Goal: Task Accomplishment & Management: Manage account settings

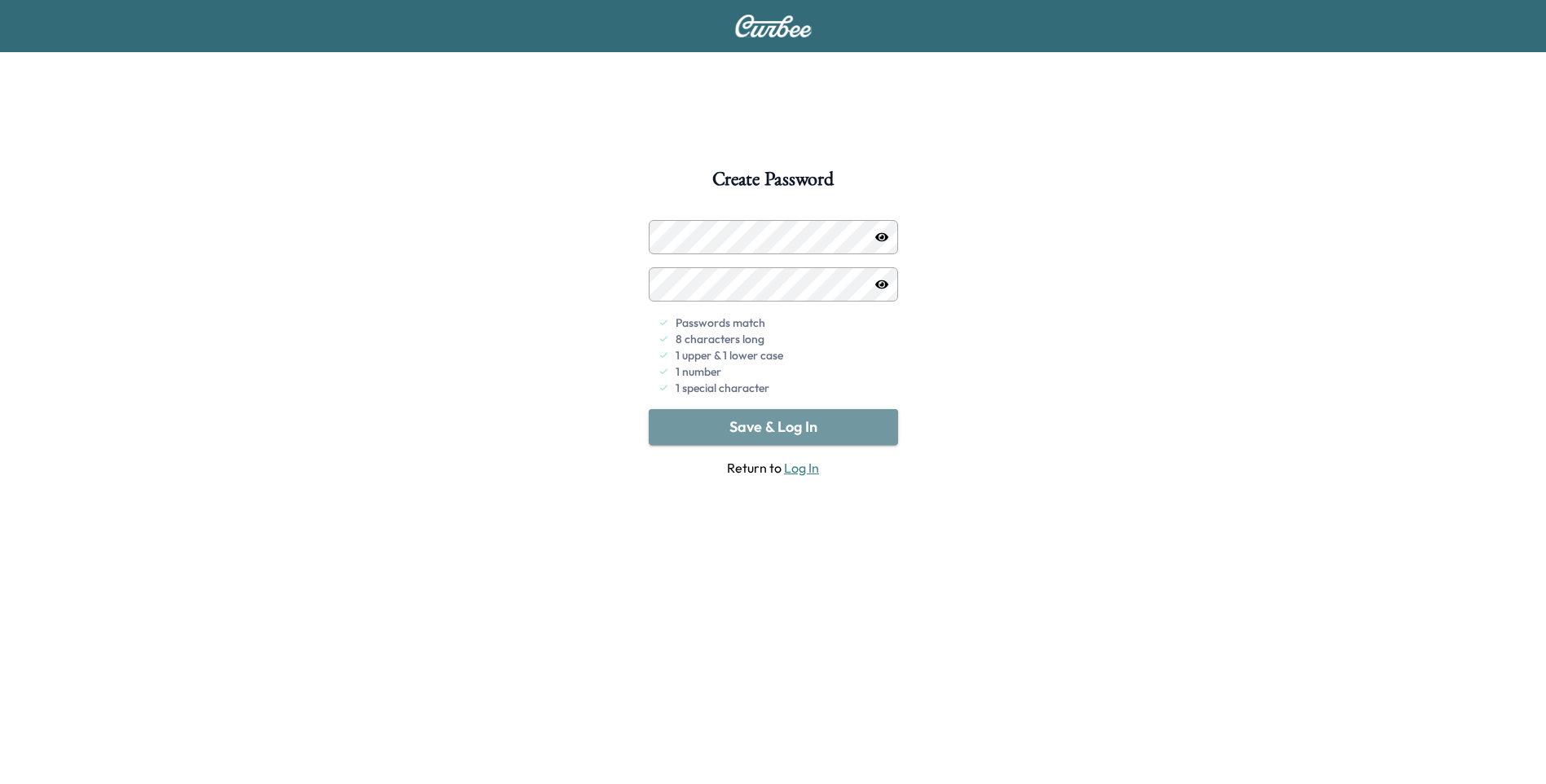
click at [831, 428] on button "Save & Log In" at bounding box center [773, 427] width 249 height 36
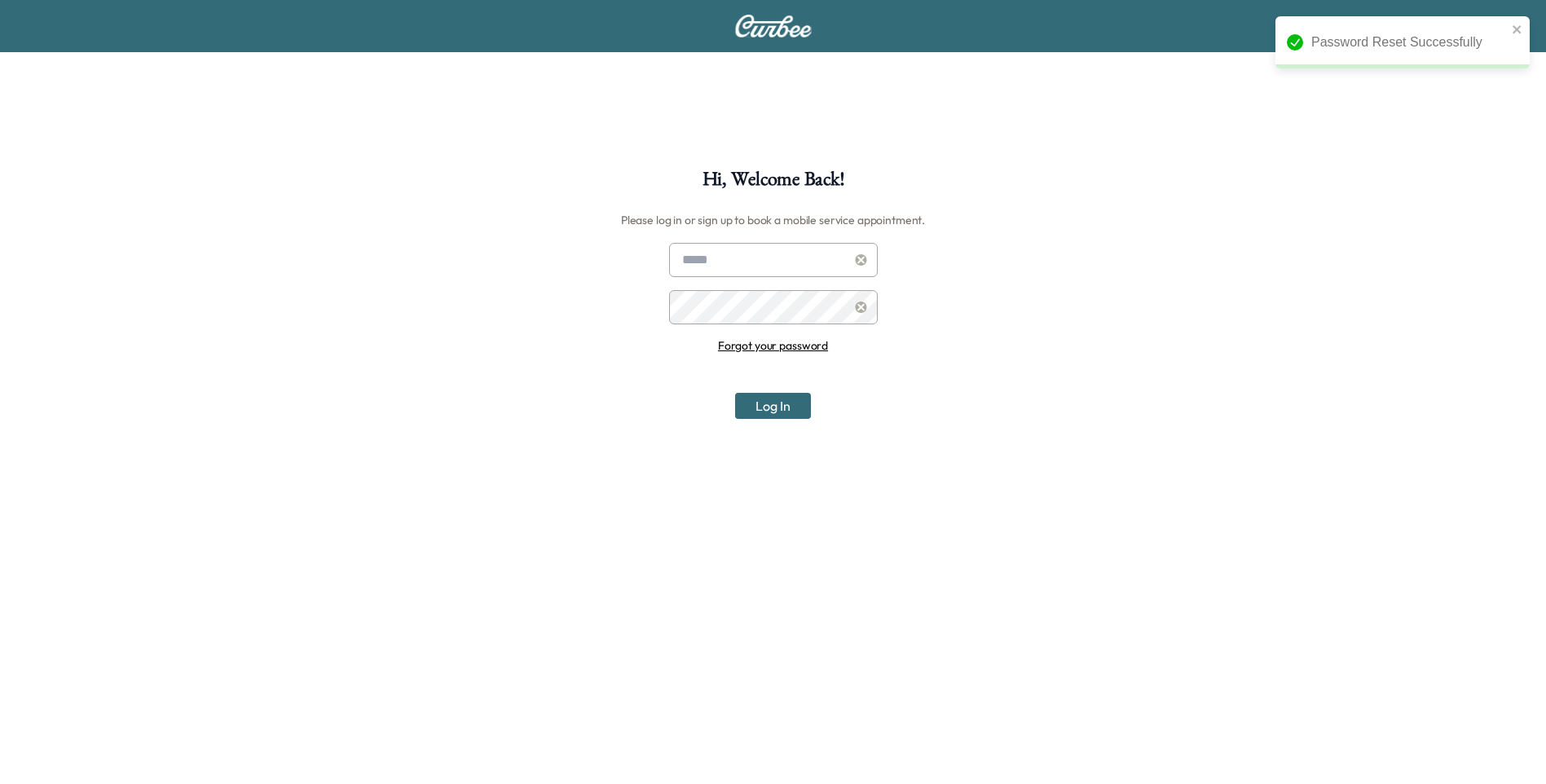
click at [771, 268] on input "text" at bounding box center [773, 260] width 208 height 35
type input "**********"
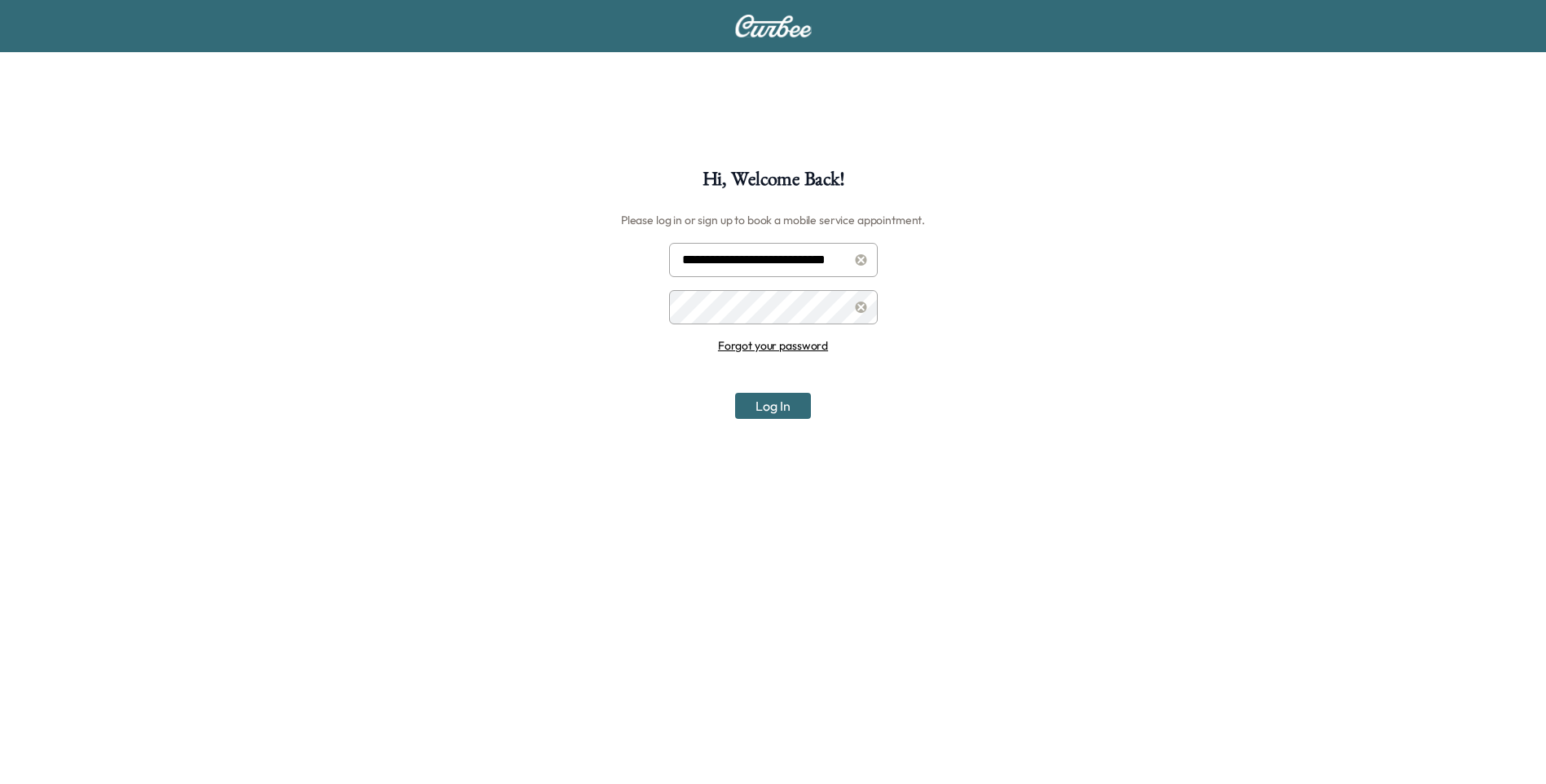
click at [735, 393] on button "Log In" at bounding box center [773, 406] width 76 height 26
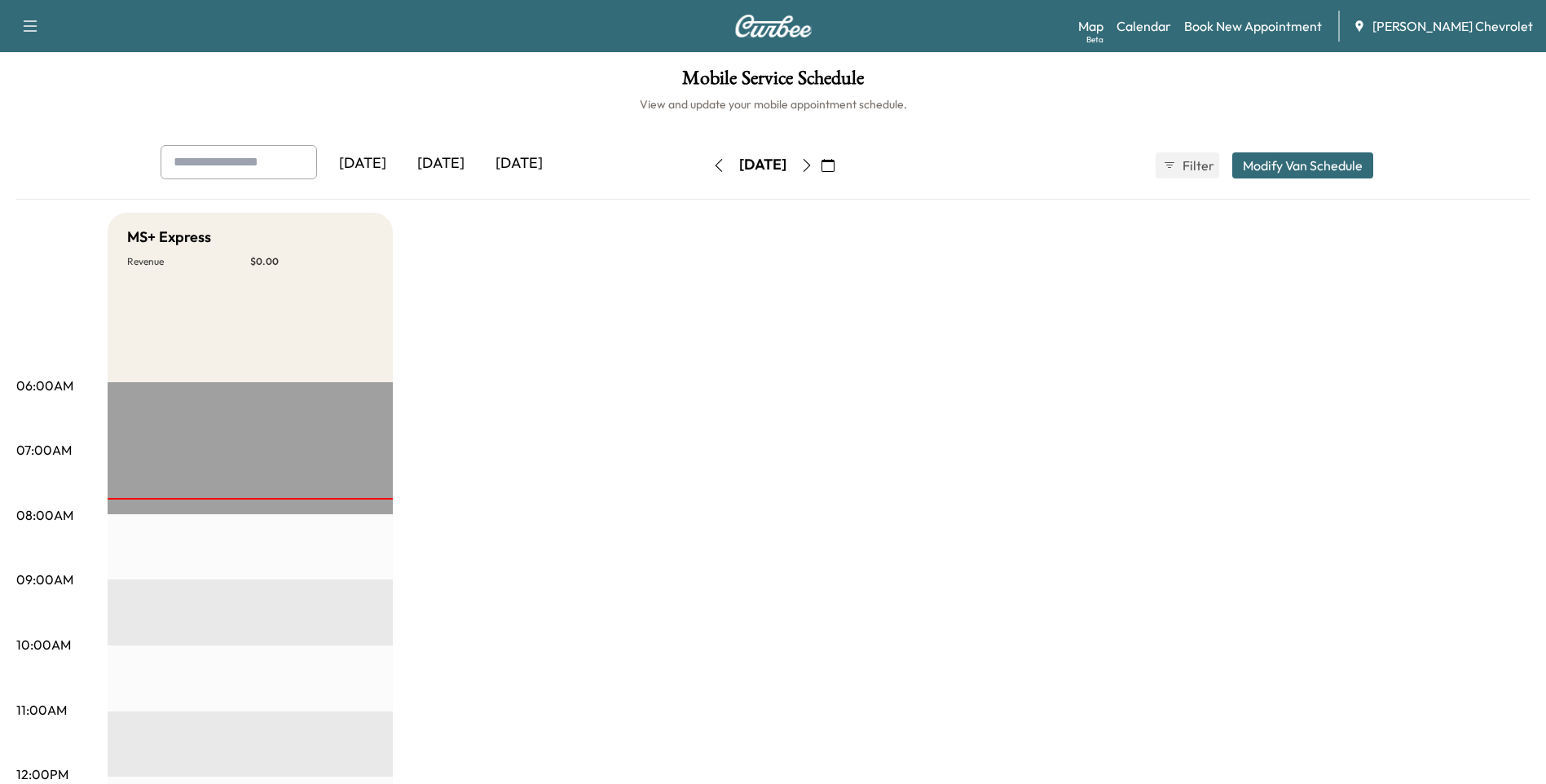
click at [835, 165] on icon "button" at bounding box center [828, 165] width 13 height 13
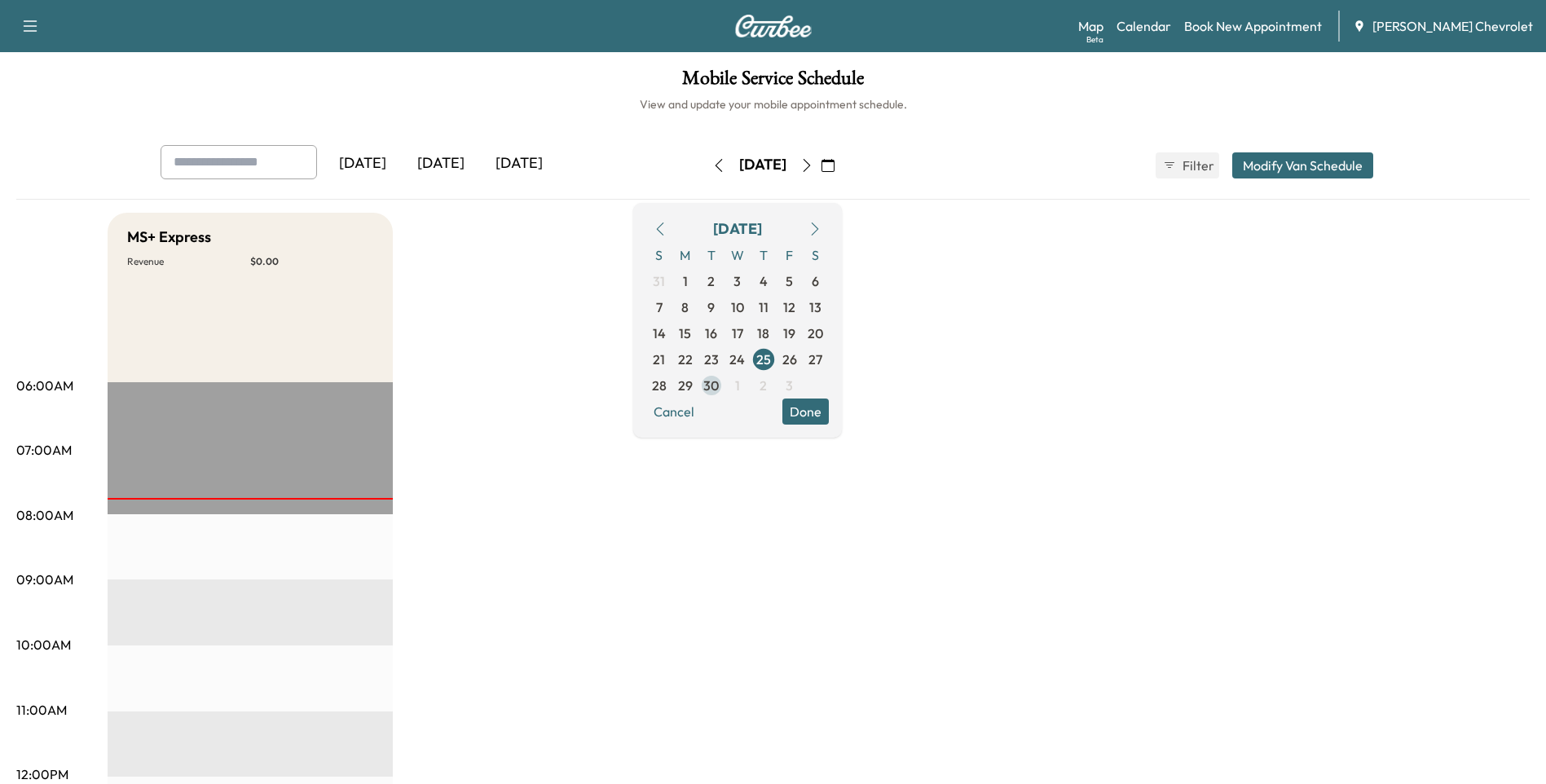
click at [719, 384] on span "30" at bounding box center [711, 385] width 16 height 20
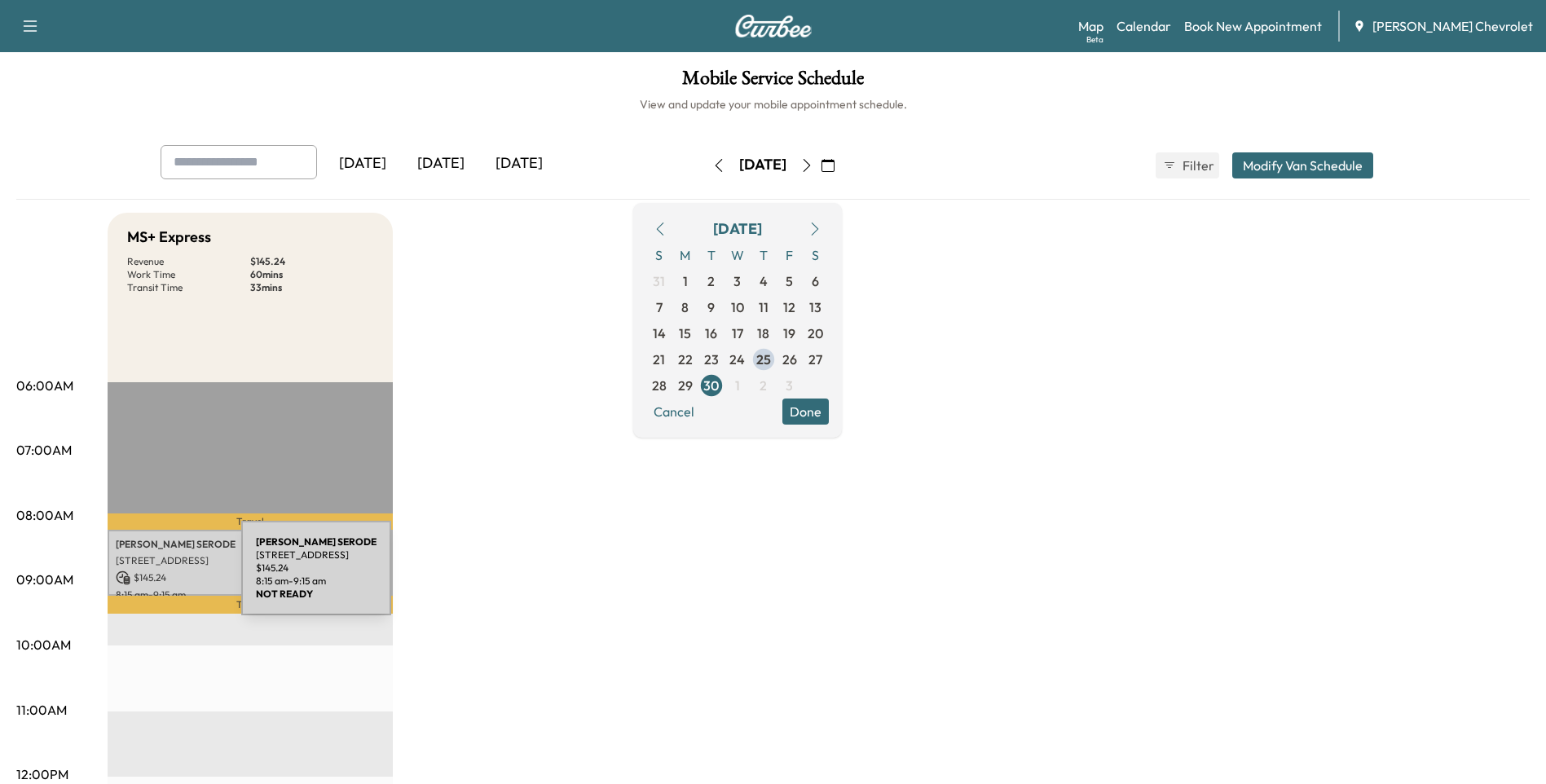
click at [119, 578] on icon at bounding box center [122, 577] width 15 height 15
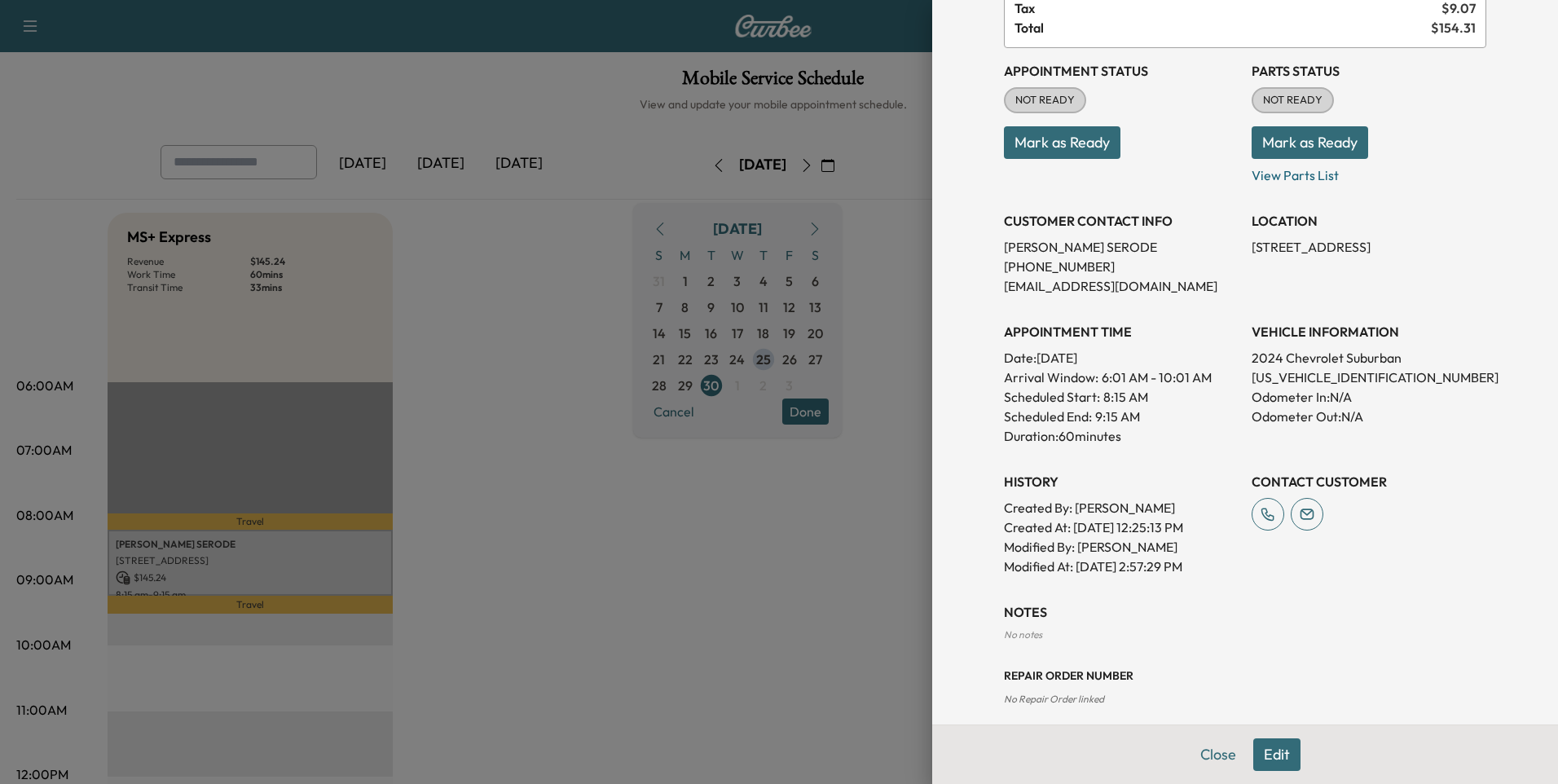
scroll to position [178, 0]
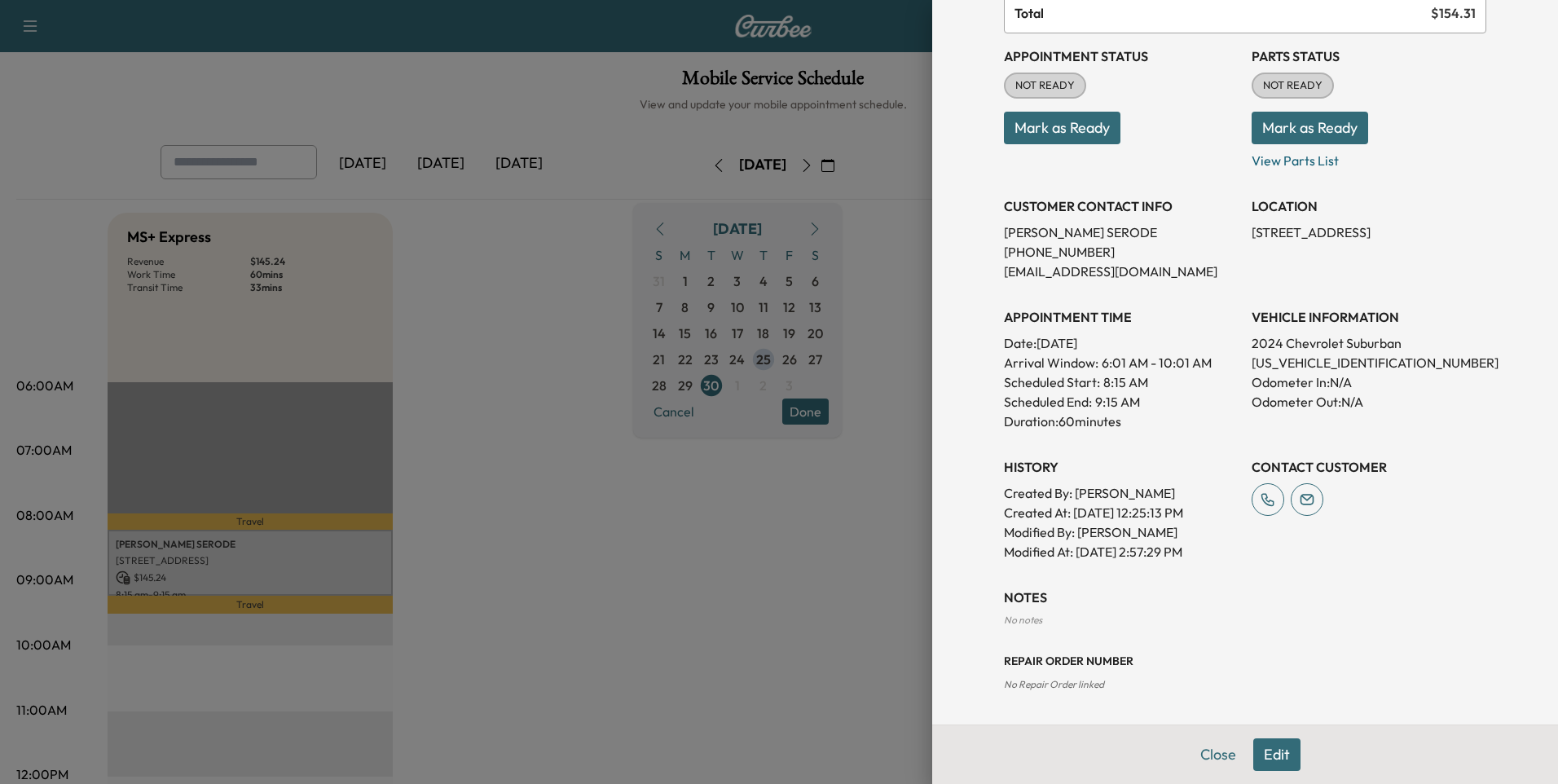
click at [1278, 170] on div "Appointment Status NOT READY Mark as Ready Parts Status NOT READY Mark as Ready…" at bounding box center [1245, 297] width 482 height 528
click at [1282, 163] on p "View Parts List" at bounding box center [1369, 157] width 235 height 26
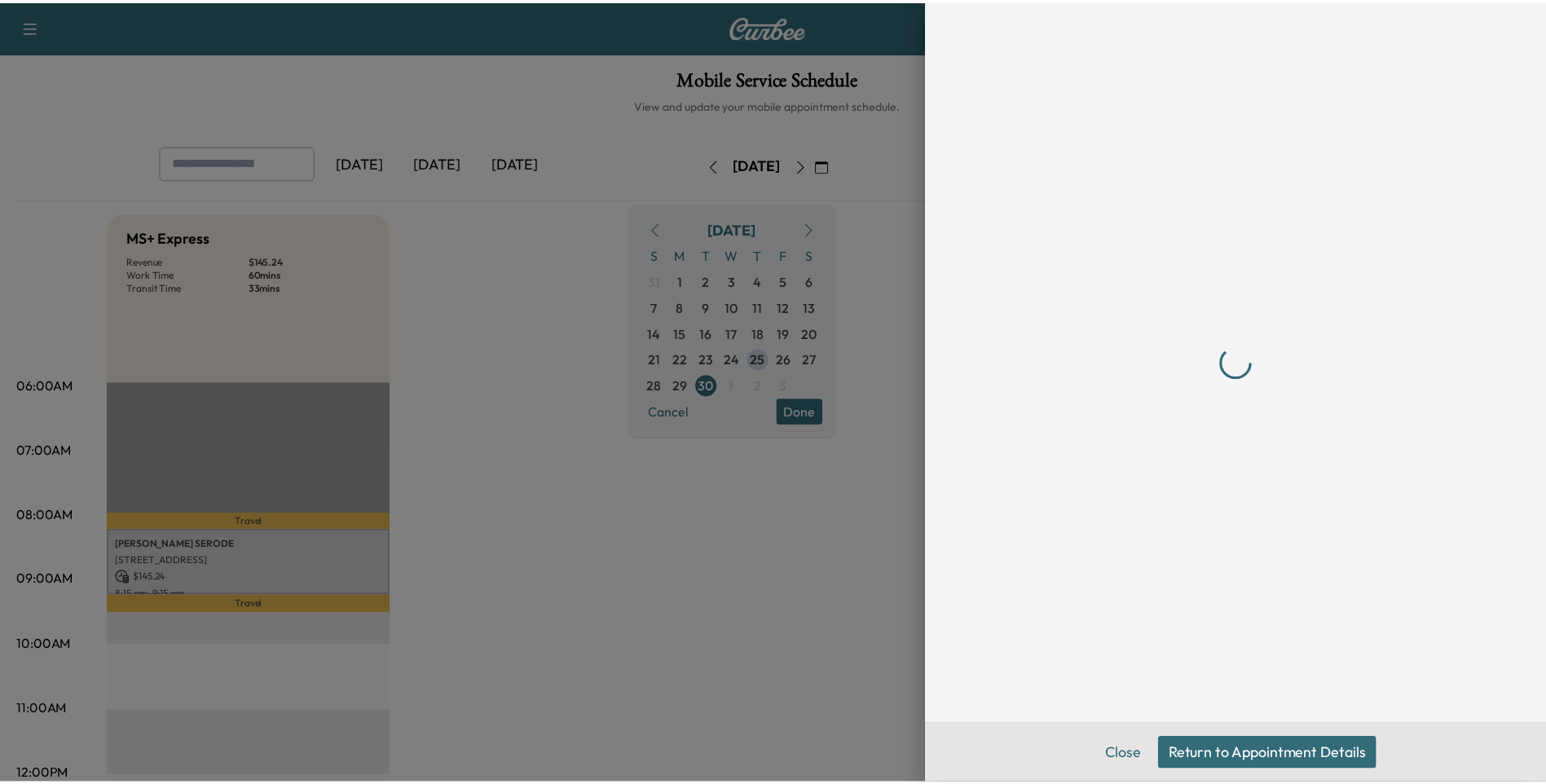
scroll to position [0, 0]
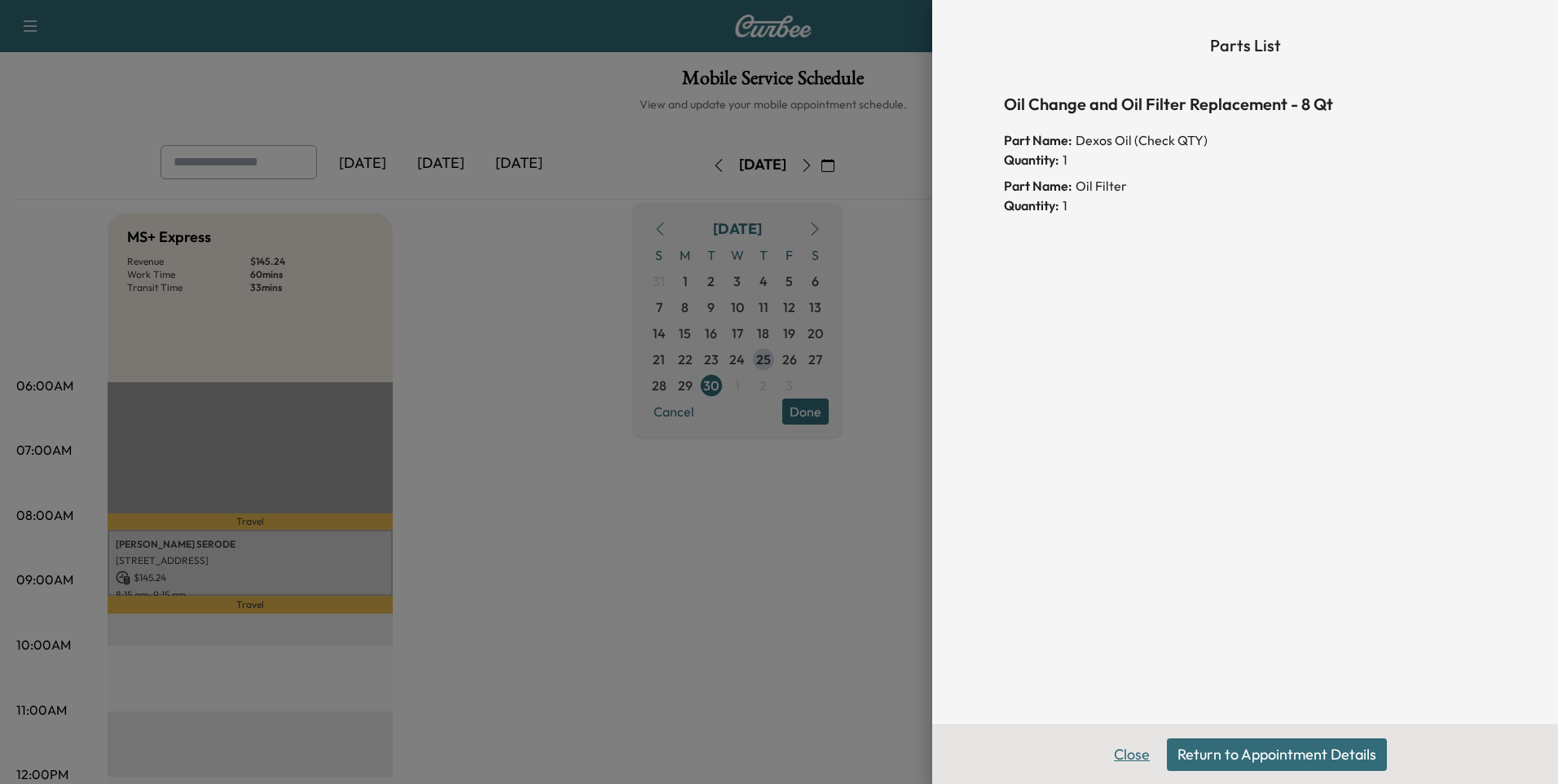
click at [1135, 757] on button "Close" at bounding box center [1132, 753] width 57 height 33
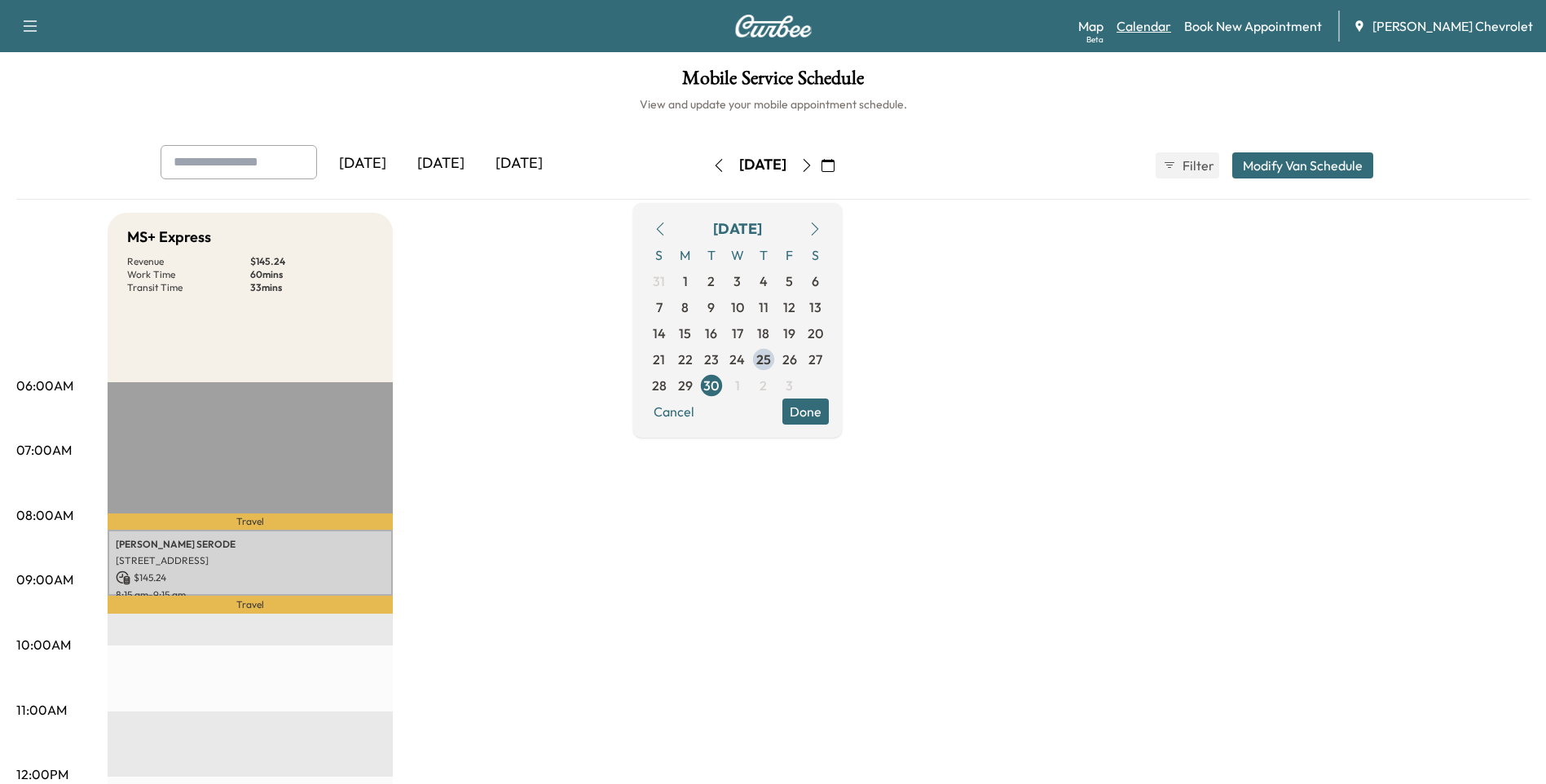
click at [1171, 22] on link "Calendar" at bounding box center [1143, 26] width 54 height 20
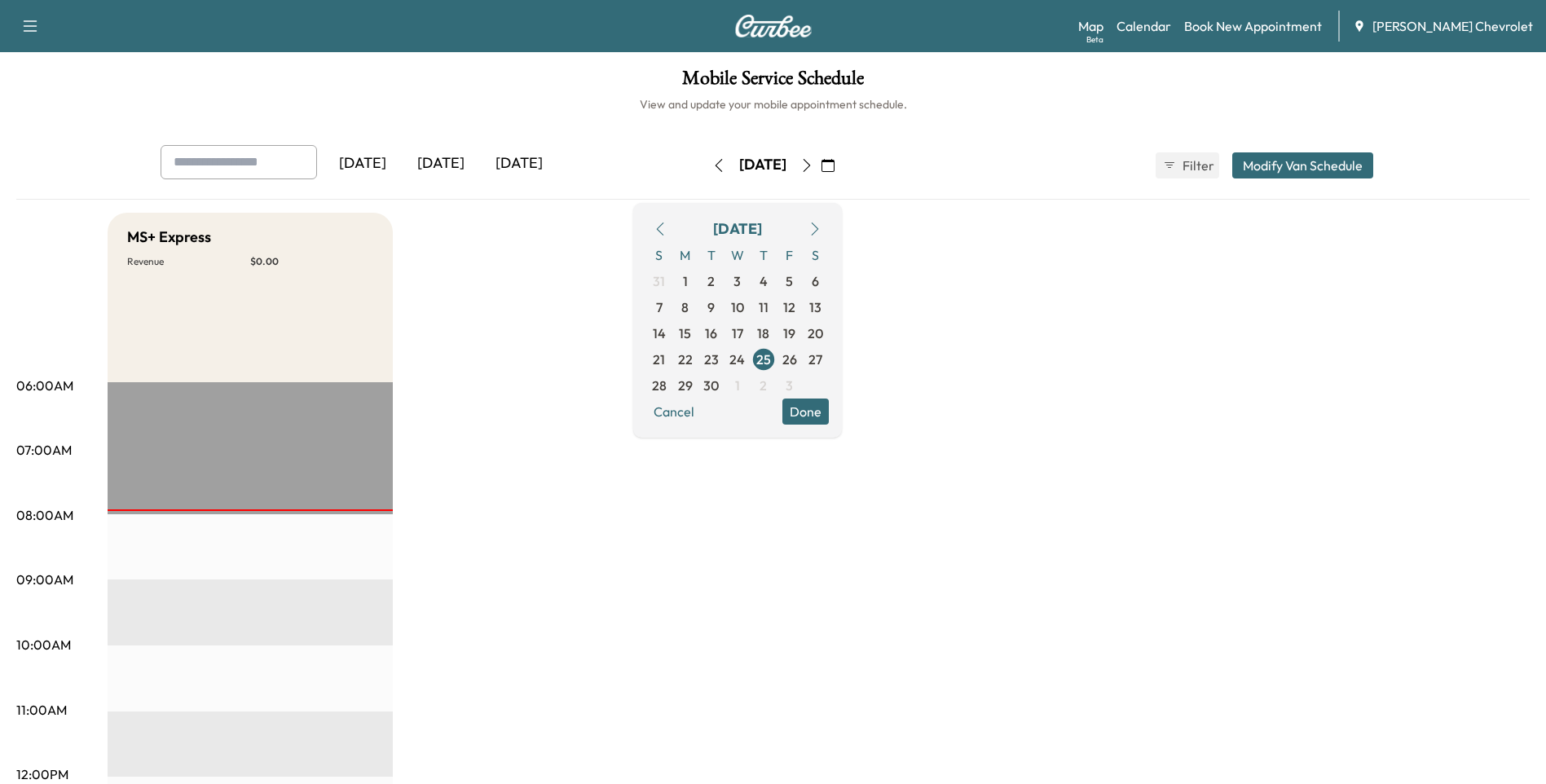
click at [835, 164] on icon "button" at bounding box center [828, 165] width 13 height 13
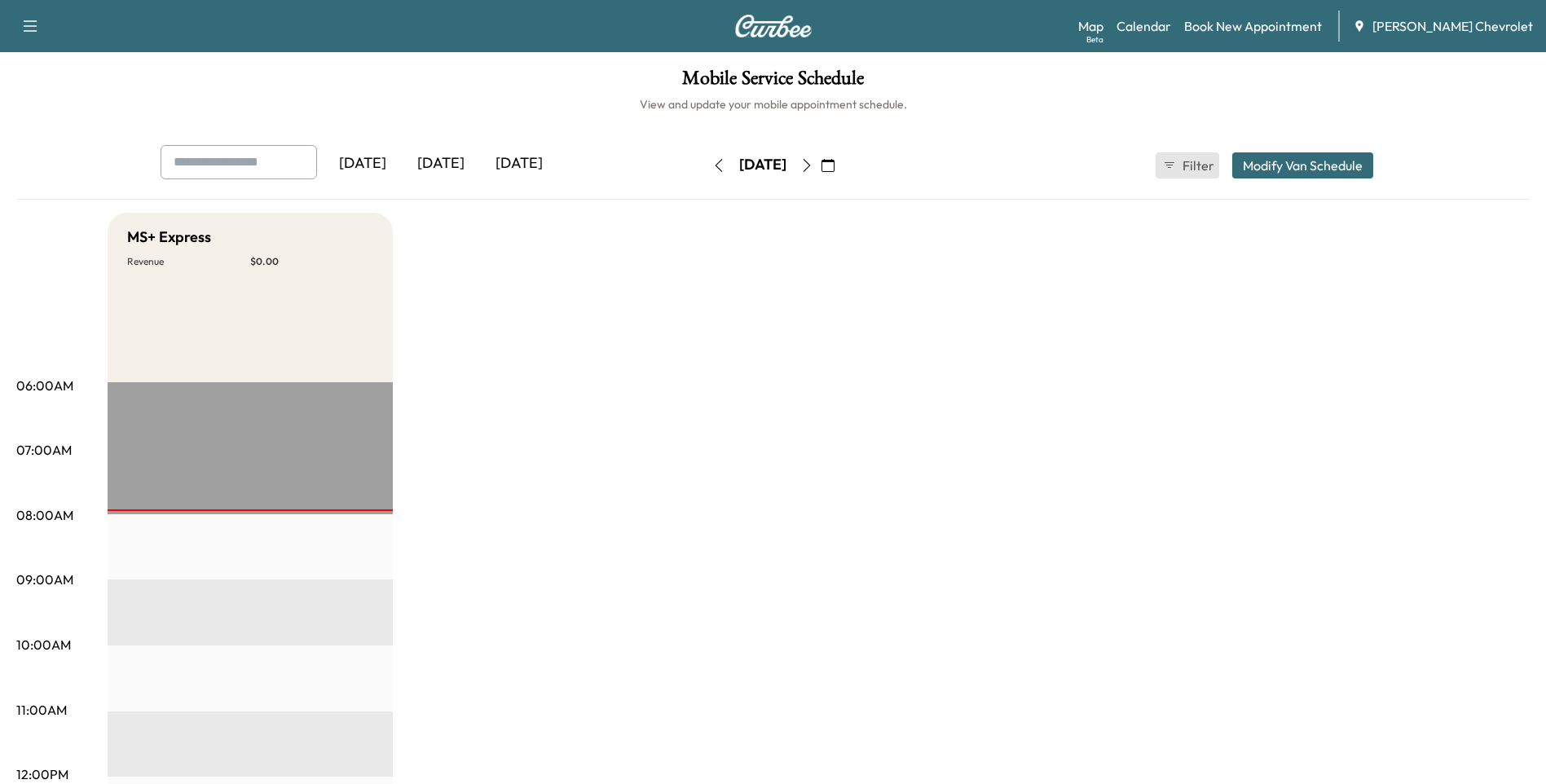
click at [1171, 166] on icon "button" at bounding box center [1169, 165] width 13 height 13
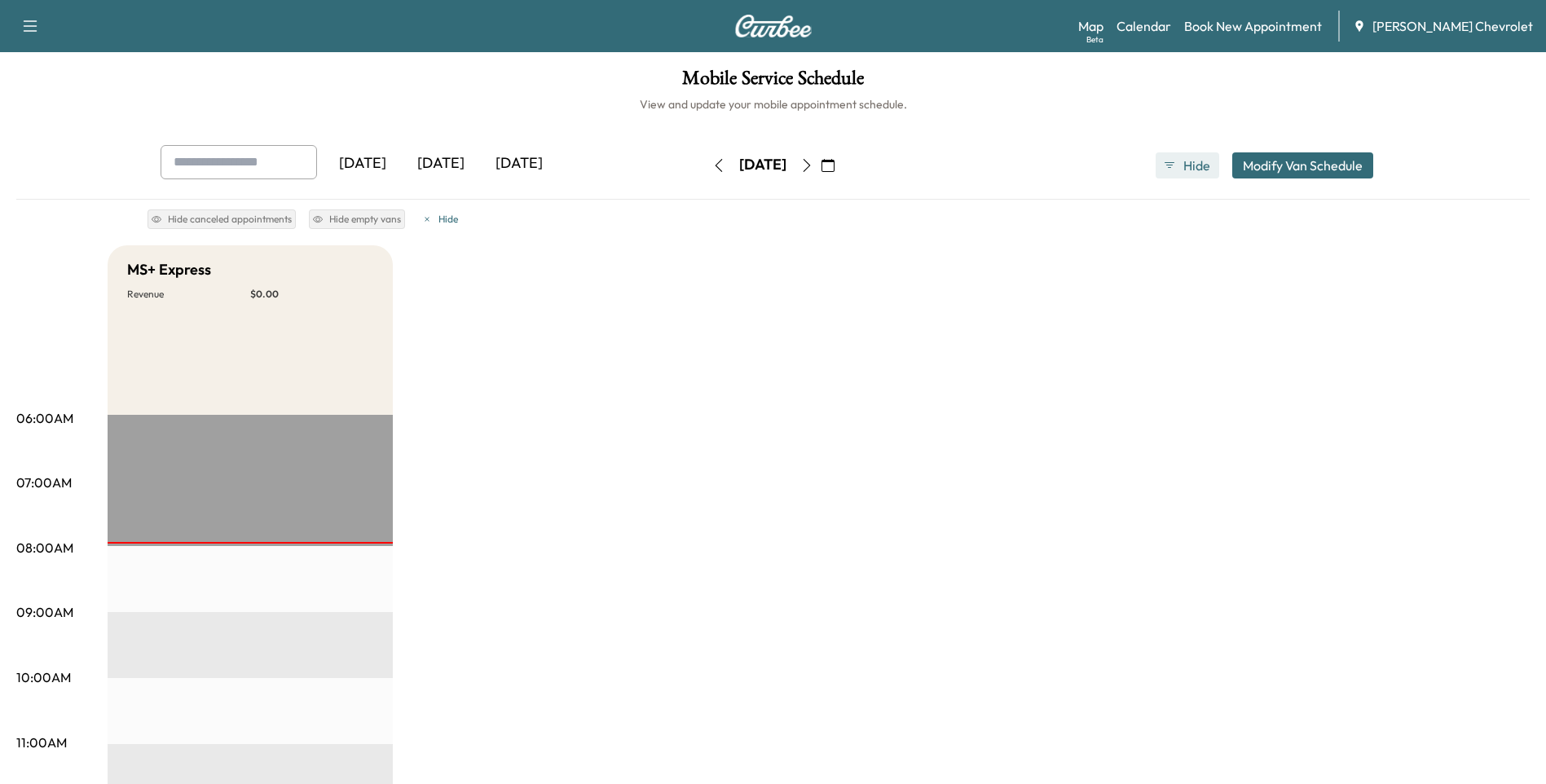
click at [1171, 165] on icon "button" at bounding box center [1169, 165] width 13 height 13
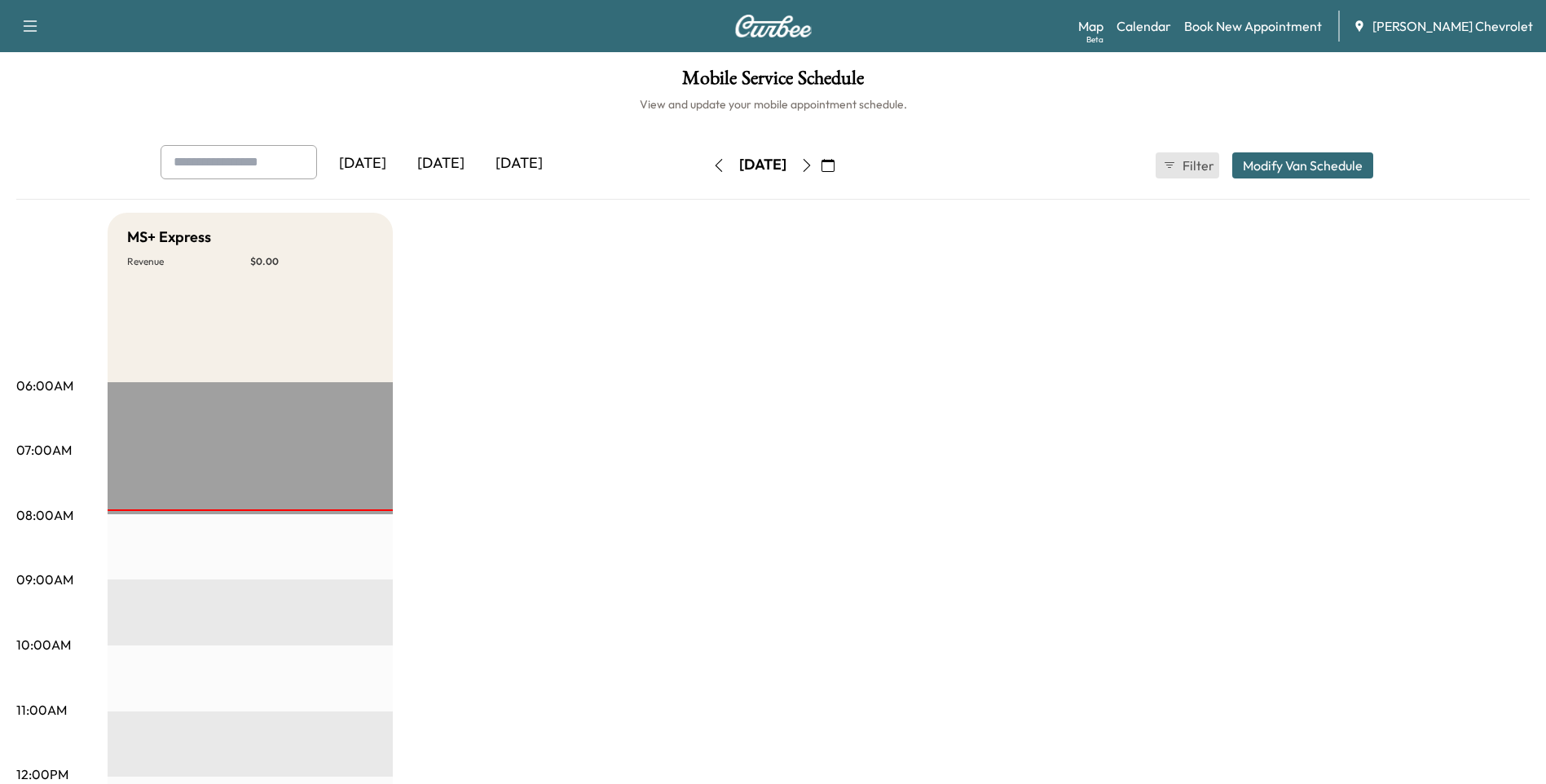
click at [1171, 165] on icon "button" at bounding box center [1169, 165] width 13 height 13
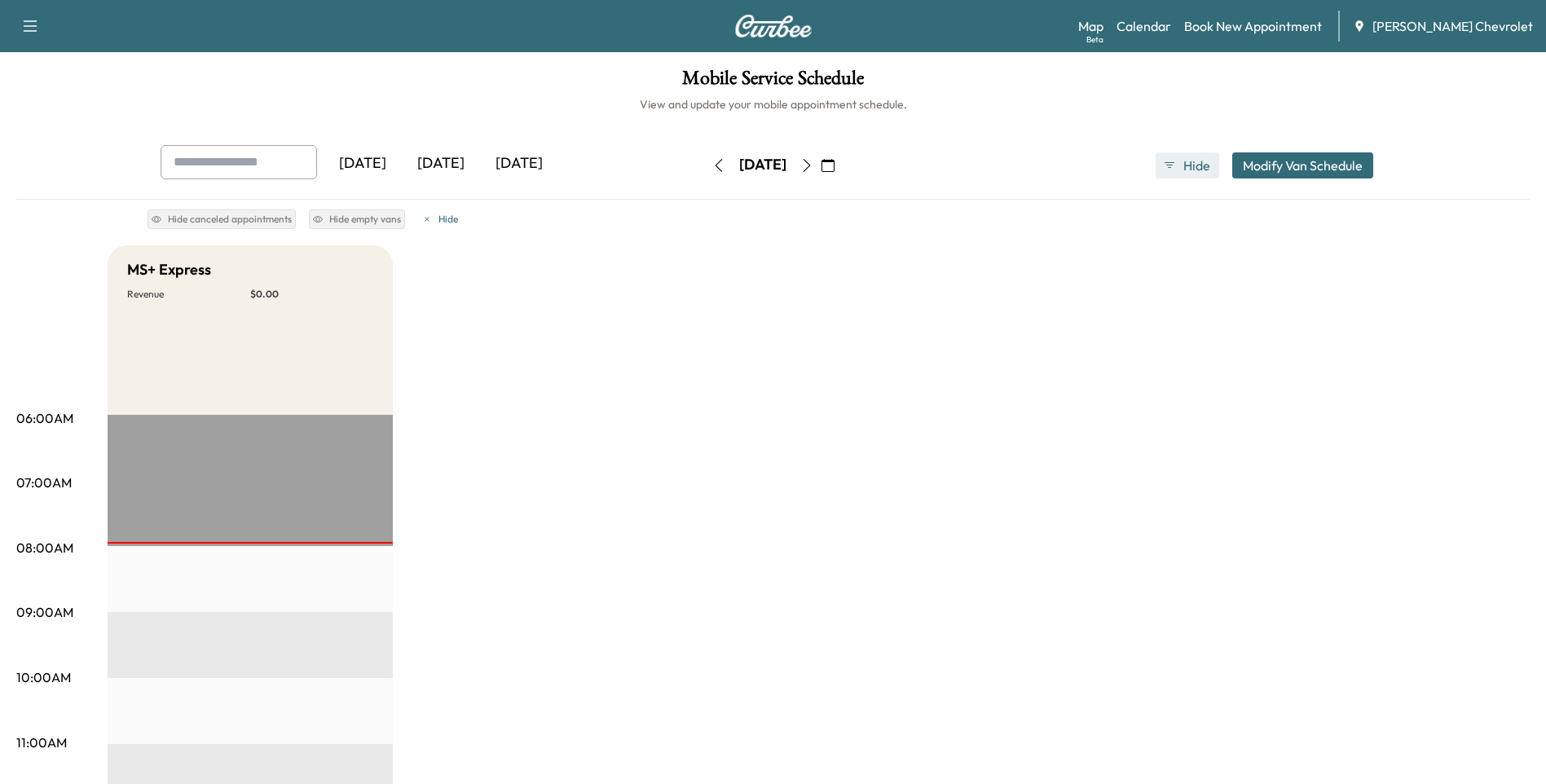
click at [1171, 165] on icon "button" at bounding box center [1169, 165] width 13 height 13
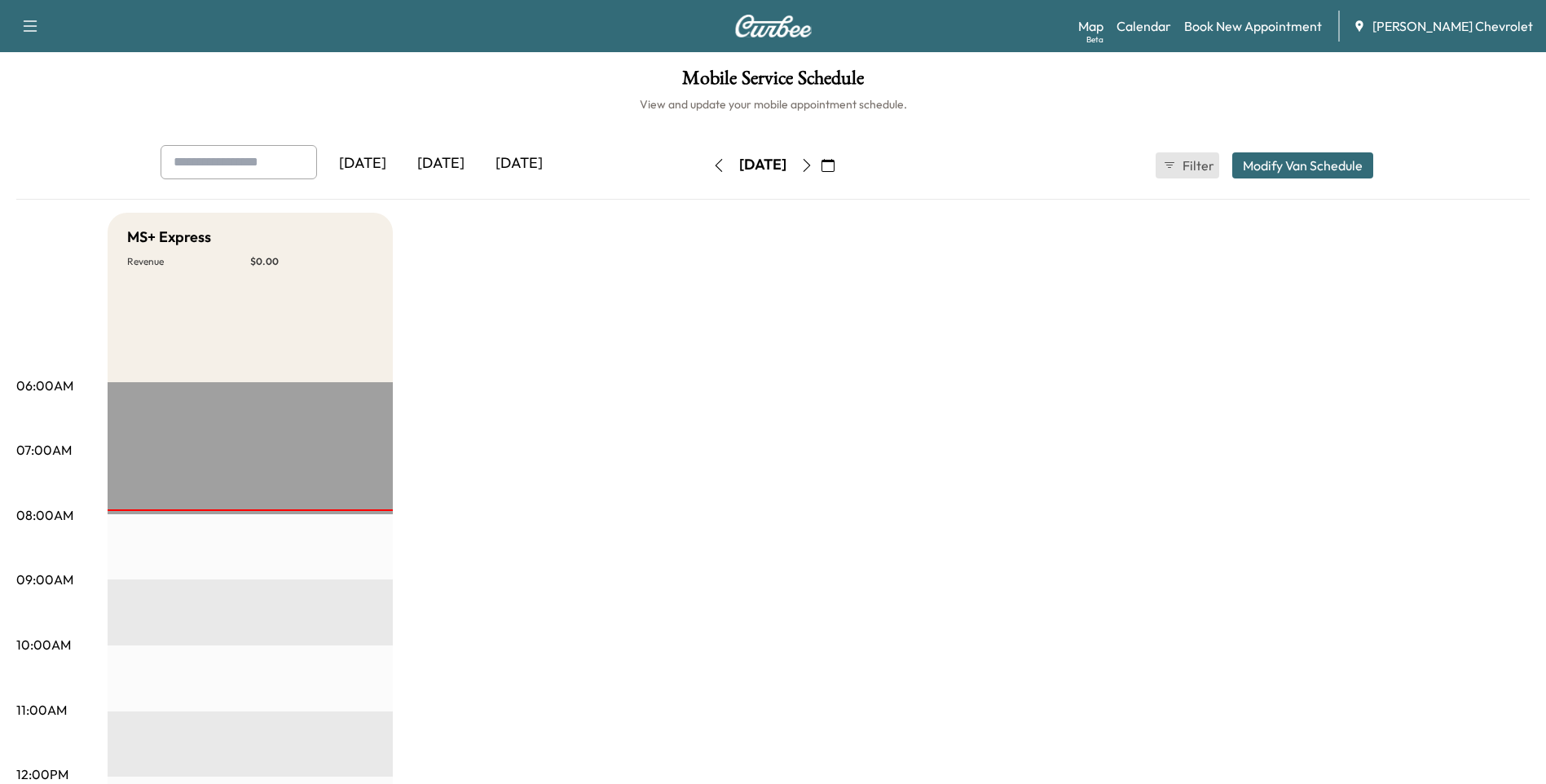
click at [1171, 165] on icon "button" at bounding box center [1169, 165] width 13 height 13
